Goal: Communication & Community: Participate in discussion

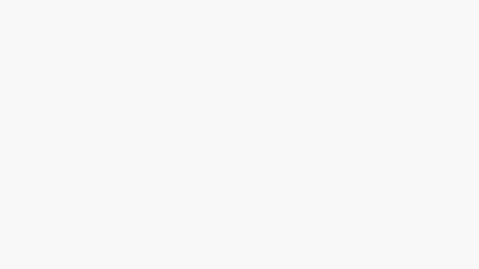
click at [223, 19] on div at bounding box center [239, 134] width 479 height 269
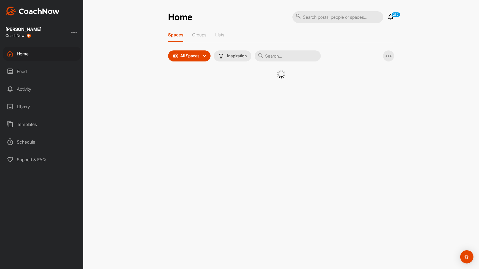
click at [261, 56] on icon at bounding box center [261, 56] width 6 height 6
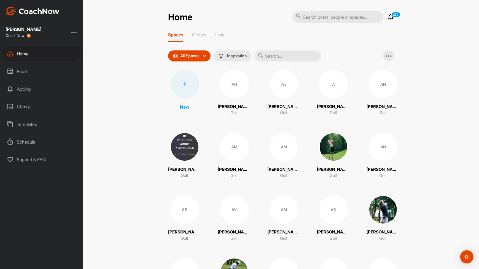
click at [268, 55] on input "text" at bounding box center [288, 55] width 66 height 11
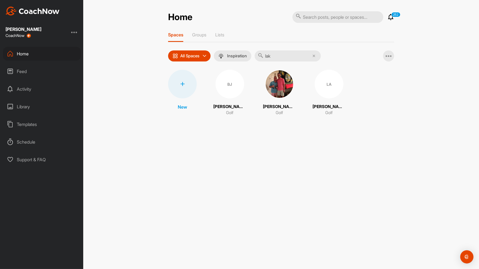
type input "lak"
click at [315, 91] on div "LA" at bounding box center [329, 84] width 29 height 29
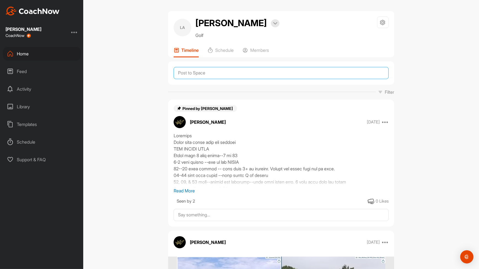
click at [239, 76] on textarea at bounding box center [281, 73] width 215 height 12
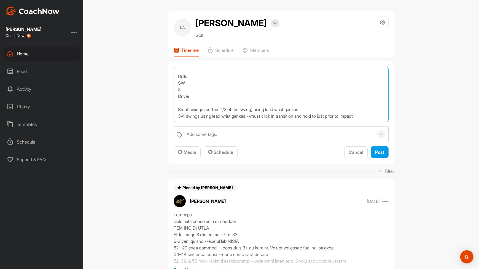
scroll to position [42, 0]
drag, startPoint x: 254, startPoint y: 118, endPoint x: 366, endPoint y: 120, distance: 112.7
click at [366, 120] on textarea "Technical Downswing Left wrist will move to flexion from the top to just prior …" at bounding box center [281, 94] width 215 height 55
drag, startPoint x: 317, startPoint y: 109, endPoint x: 310, endPoint y: 98, distance: 12.9
click at [310, 98] on textarea "Technical Downswing Left wrist will move to flexion from the top to just prior …" at bounding box center [281, 94] width 215 height 55
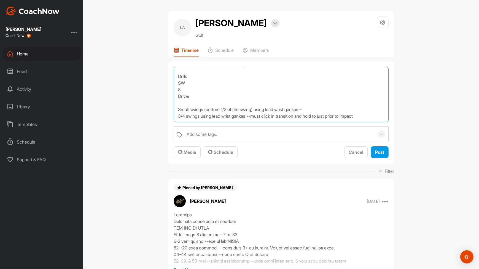
click at [313, 110] on textarea "Technical Downswing Left wrist will move to flexion from the top to just prior …" at bounding box center [281, 94] width 215 height 55
paste textarea "must click in transition and hold to just prior to impact"
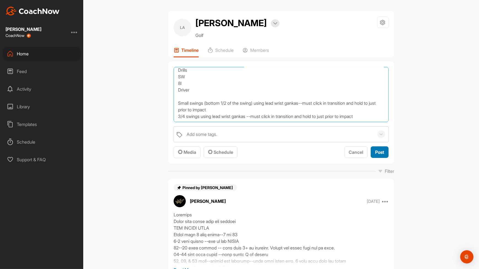
type textarea "Technical Downswing Left wrist will move to flexion from the top to just prior …"
click at [375, 154] on div "Post" at bounding box center [379, 152] width 9 height 7
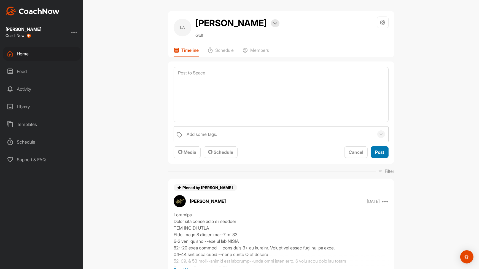
scroll to position [0, 0]
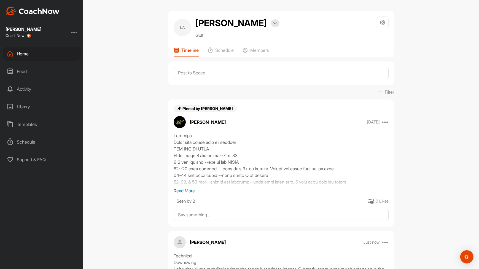
drag, startPoint x: 440, startPoint y: 61, endPoint x: 479, endPoint y: -19, distance: 88.5
click at [479, 0] on html "Justin Poynter CoachNow Home Feed Activity Library Templates Schedule Support &…" at bounding box center [239, 134] width 479 height 269
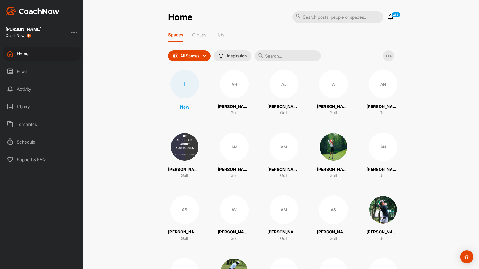
click at [313, 58] on input "text" at bounding box center [288, 55] width 66 height 11
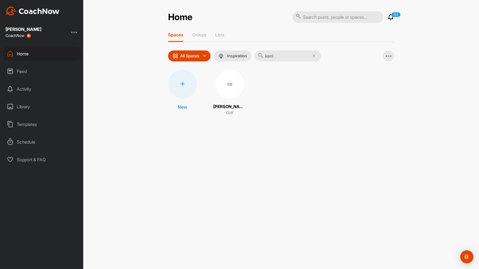
type input "kenl"
click at [227, 98] on div "KB" at bounding box center [229, 84] width 29 height 29
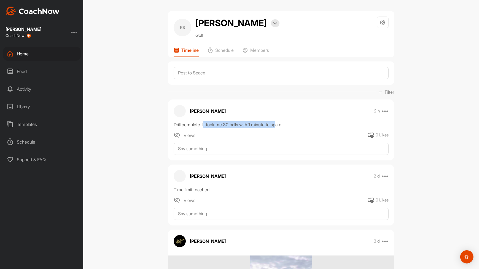
drag, startPoint x: 203, startPoint y: 126, endPoint x: 280, endPoint y: 126, distance: 76.3
click at [280, 126] on div "Drill complete. It took me 30 balls with 1 minute to spare." at bounding box center [281, 124] width 215 height 7
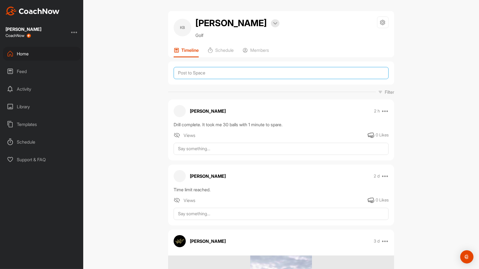
click at [230, 77] on textarea at bounding box center [281, 73] width 215 height 12
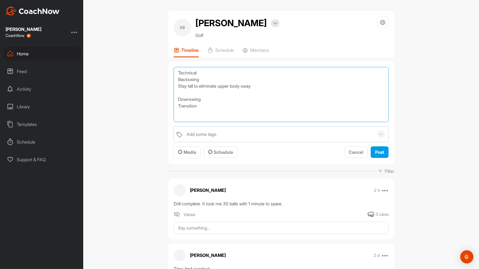
click at [259, 86] on textarea "Technical Backswing Stay tall to eliminate upper body sway Downswing Transition" at bounding box center [281, 94] width 215 height 55
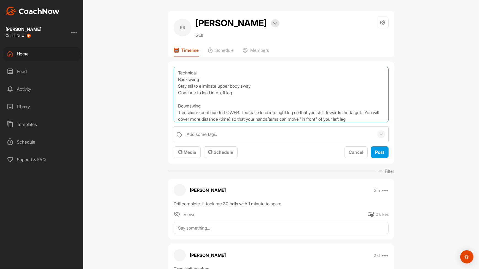
drag, startPoint x: 259, startPoint y: 86, endPoint x: 311, endPoint y: 121, distance: 62.5
click at [311, 121] on textarea "Technical Backswing Stay tall to eliminate upper body sway Continue to load int…" at bounding box center [281, 94] width 215 height 55
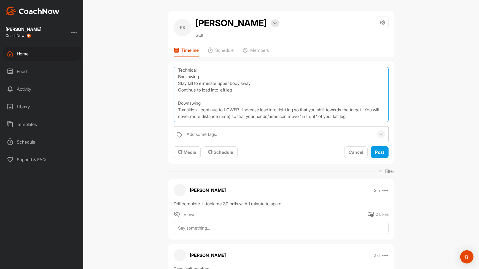
click at [376, 116] on textarea "Technical Backswing Stay tall to eliminate upper body sway Continue to load int…" at bounding box center [281, 94] width 215 height 55
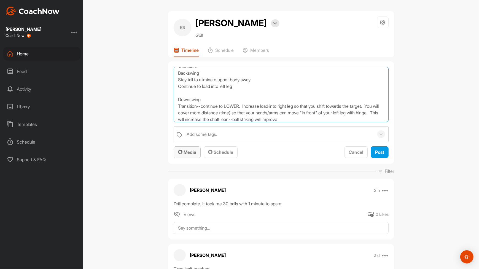
type textarea "Technical Backswing Stay tall to eliminate upper body sway Continue to load int…"
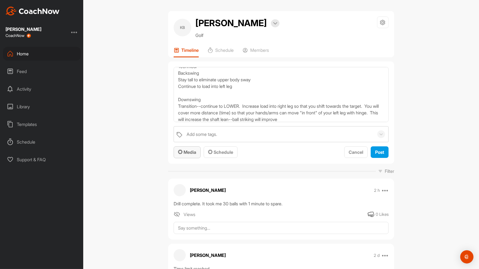
click at [174, 149] on button "Media" at bounding box center [187, 152] width 27 height 12
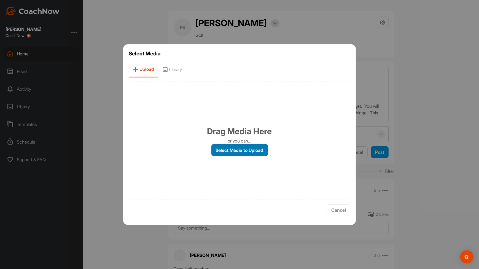
click at [227, 150] on label "Select Media to Upload" at bounding box center [239, 150] width 56 height 12
click at [0, 0] on input "Select Media to Upload" at bounding box center [0, 0] width 0 height 0
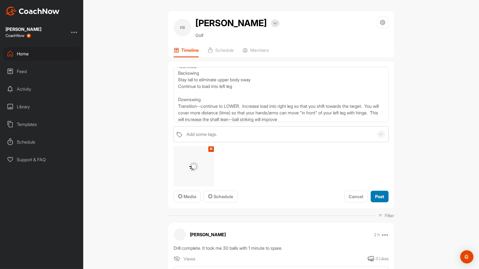
click at [381, 196] on span "Post" at bounding box center [379, 197] width 9 height 6
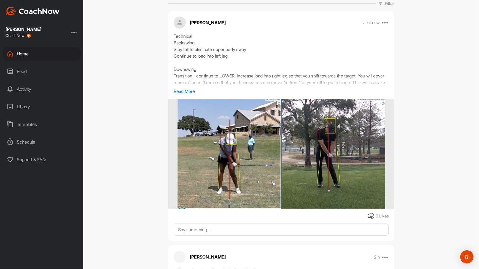
scroll to position [89, 0]
click at [252, 184] on img at bounding box center [281, 153] width 208 height 110
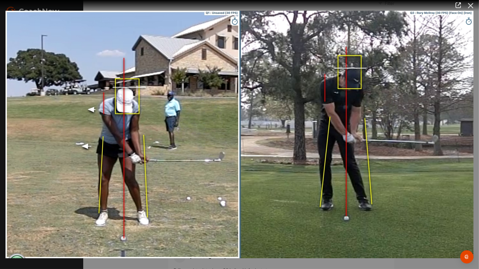
click at [475, 4] on icon at bounding box center [470, 6] width 13 height 10
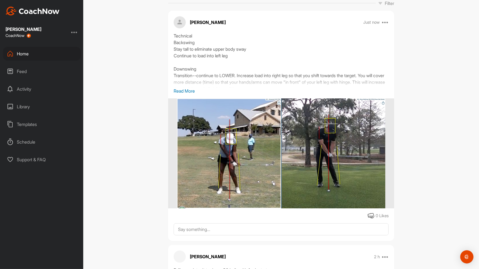
click at [387, 22] on div "[PERSON_NAME] Just now Edit Edit Tags Pin to top Delete" at bounding box center [281, 22] width 226 height 12
click at [386, 21] on icon at bounding box center [385, 22] width 7 height 7
click at [354, 44] on button "Edit" at bounding box center [351, 41] width 74 height 18
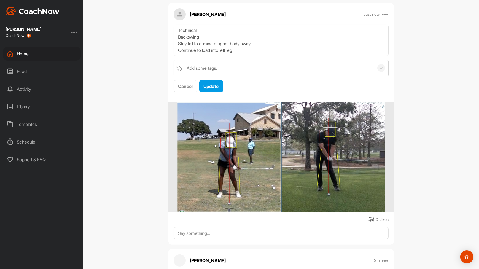
scroll to position [96, 0]
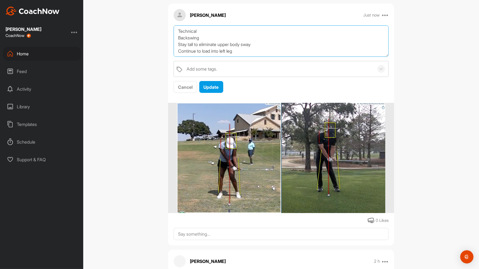
click at [289, 46] on textarea "Technical Backswing Stay tall to eliminate upper body sway Continue to load int…" at bounding box center [281, 41] width 215 height 32
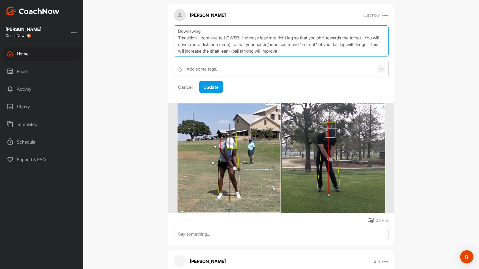
click at [328, 50] on textarea "Technical Backswing Stay tall to eliminate upper body sway Continue to load int…" at bounding box center [281, 41] width 215 height 32
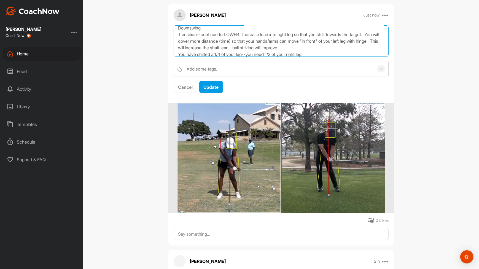
click at [236, 54] on textarea "Technical Backswing Stay tall to eliminate upper body sway Continue to load int…" at bounding box center [281, 41] width 215 height 32
type textarea "Technical Backswing Stay tall to eliminate upper body sway Continue to load int…"
click at [212, 85] on span "Update" at bounding box center [211, 87] width 15 height 6
